Goal: Task Accomplishment & Management: Manage account settings

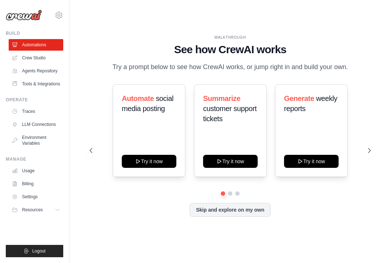
click at [27, 16] on img at bounding box center [24, 15] width 36 height 11
click at [35, 18] on img at bounding box center [24, 15] width 36 height 11
click at [25, 17] on img at bounding box center [24, 15] width 36 height 11
click at [57, 12] on icon at bounding box center [59, 15] width 9 height 9
click at [58, 13] on icon at bounding box center [59, 15] width 9 height 9
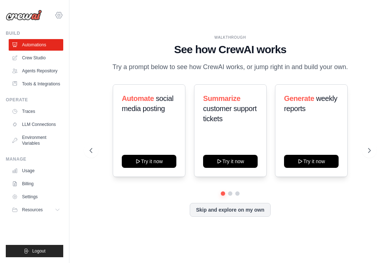
click at [61, 17] on icon at bounding box center [59, 15] width 7 height 6
click at [57, 16] on icon at bounding box center [59, 15] width 7 height 6
click at [17, 16] on img at bounding box center [24, 15] width 36 height 11
click at [24, 16] on img at bounding box center [24, 15] width 36 height 11
